Goal: Information Seeking & Learning: Understand process/instructions

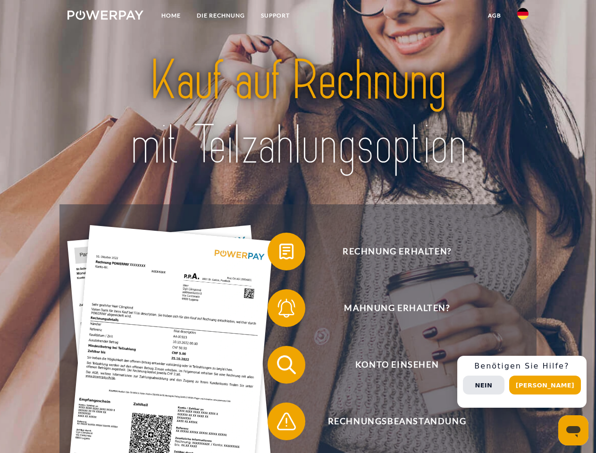
click at [105, 17] on img at bounding box center [105, 14] width 76 height 9
click at [522, 17] on img at bounding box center [522, 13] width 11 height 11
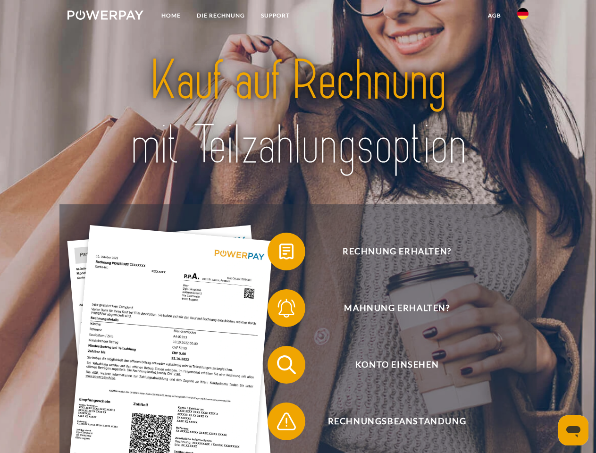
click at [494, 16] on link "agb" at bounding box center [494, 15] width 29 height 17
click at [279, 253] on span at bounding box center [272, 251] width 47 height 47
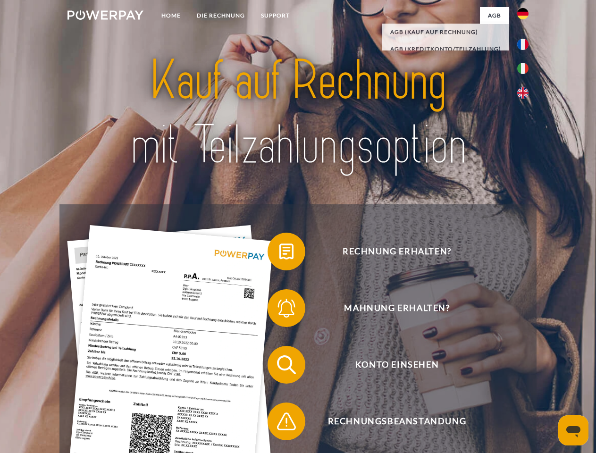
click at [279, 310] on span at bounding box center [272, 307] width 47 height 47
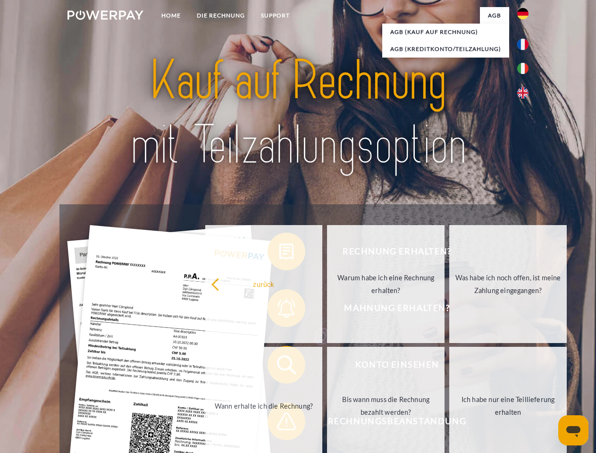
click at [327, 366] on link "Bis wann muss die Rechnung bezahlt werden?" at bounding box center [385, 406] width 117 height 118
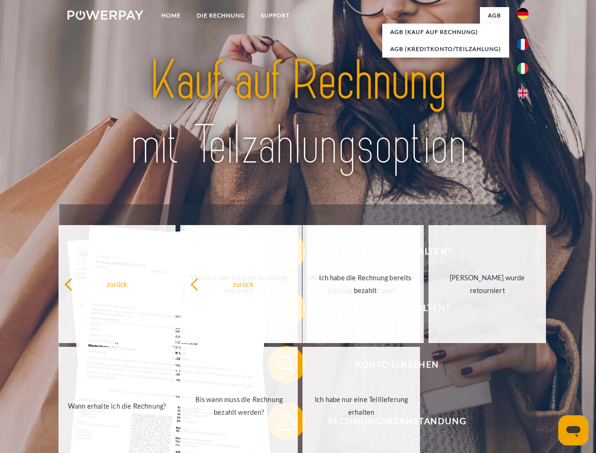
click at [279, 423] on span at bounding box center [272, 421] width 47 height 47
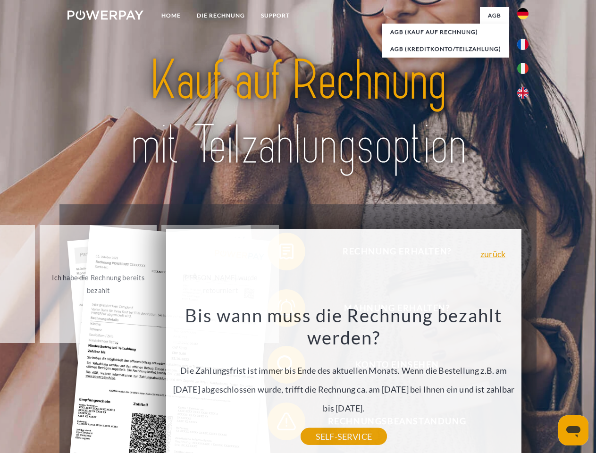
click at [525, 381] on div "Rechnung erhalten? Mahnung erhalten? Konto einsehen" at bounding box center [297, 392] width 476 height 377
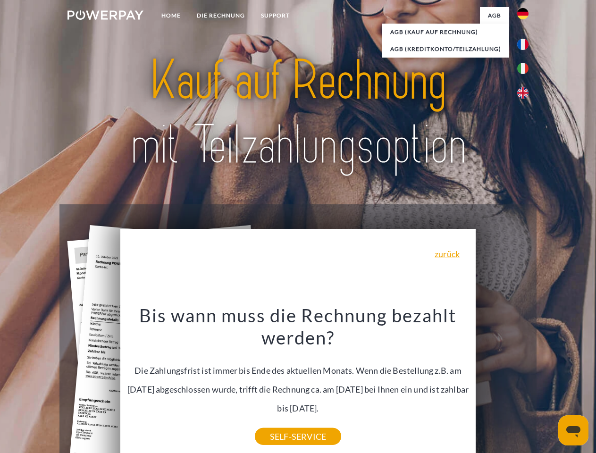
click at [502, 383] on span "Konto einsehen" at bounding box center [396, 365] width 231 height 38
click at [548, 385] on header "Home DIE RECHNUNG SUPPORT" at bounding box center [298, 325] width 596 height 651
